Goal: Find specific fact: Find specific fact

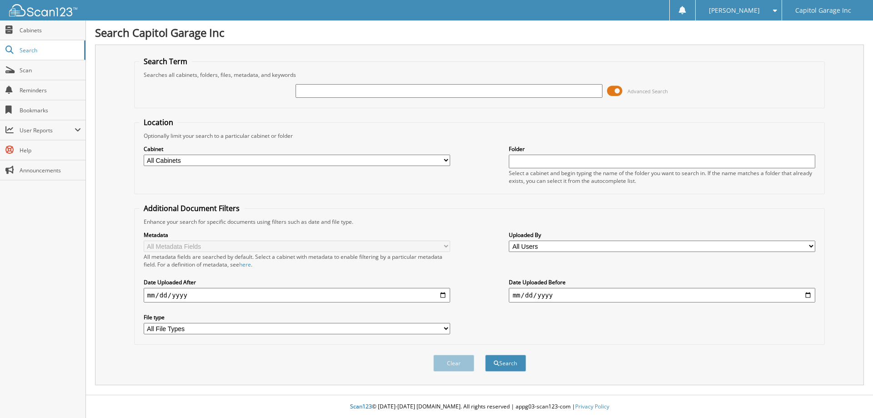
click at [433, 97] on input "text" at bounding box center [448, 91] width 306 height 14
type input "c388426"
click at [433, 97] on input "c388426" at bounding box center [448, 91] width 306 height 14
click at [485, 355] on button "Search" at bounding box center [505, 363] width 41 height 17
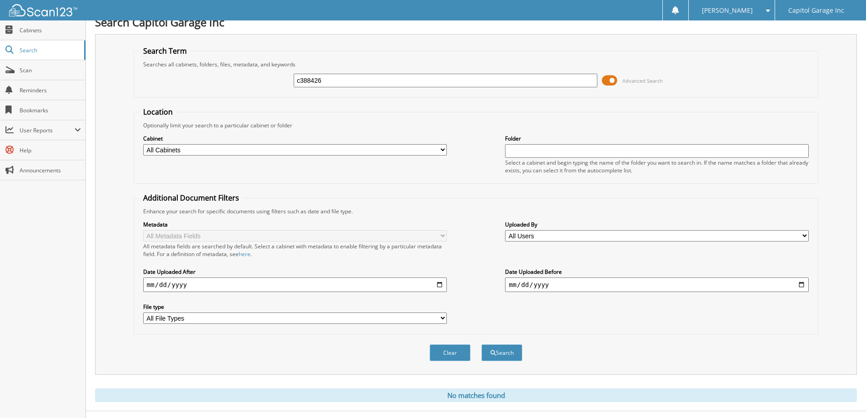
scroll to position [27, 0]
